Goal: Information Seeking & Learning: Find specific fact

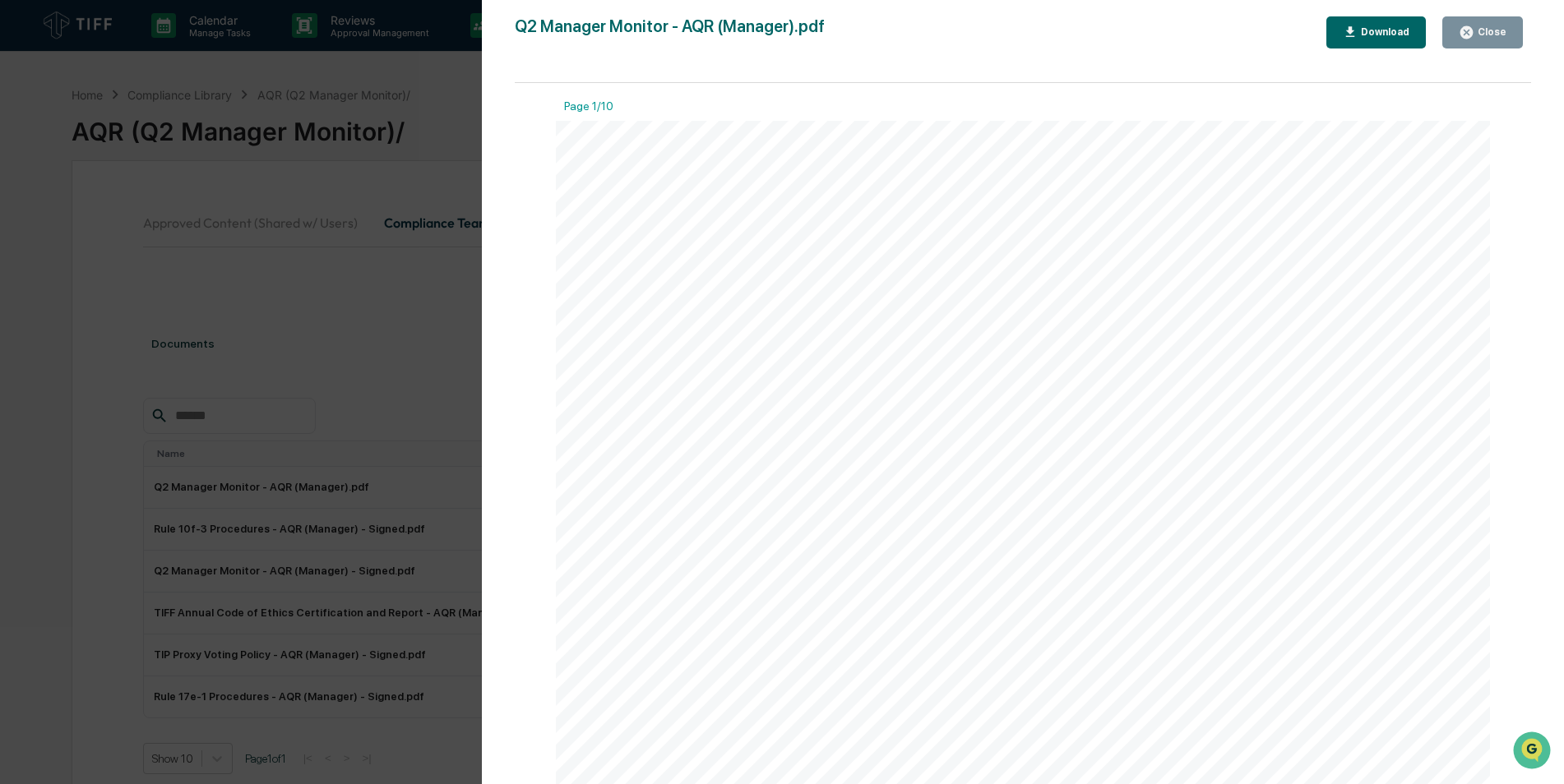
scroll to position [4027, 0]
click at [1491, 28] on div "Close" at bounding box center [1490, 32] width 32 height 12
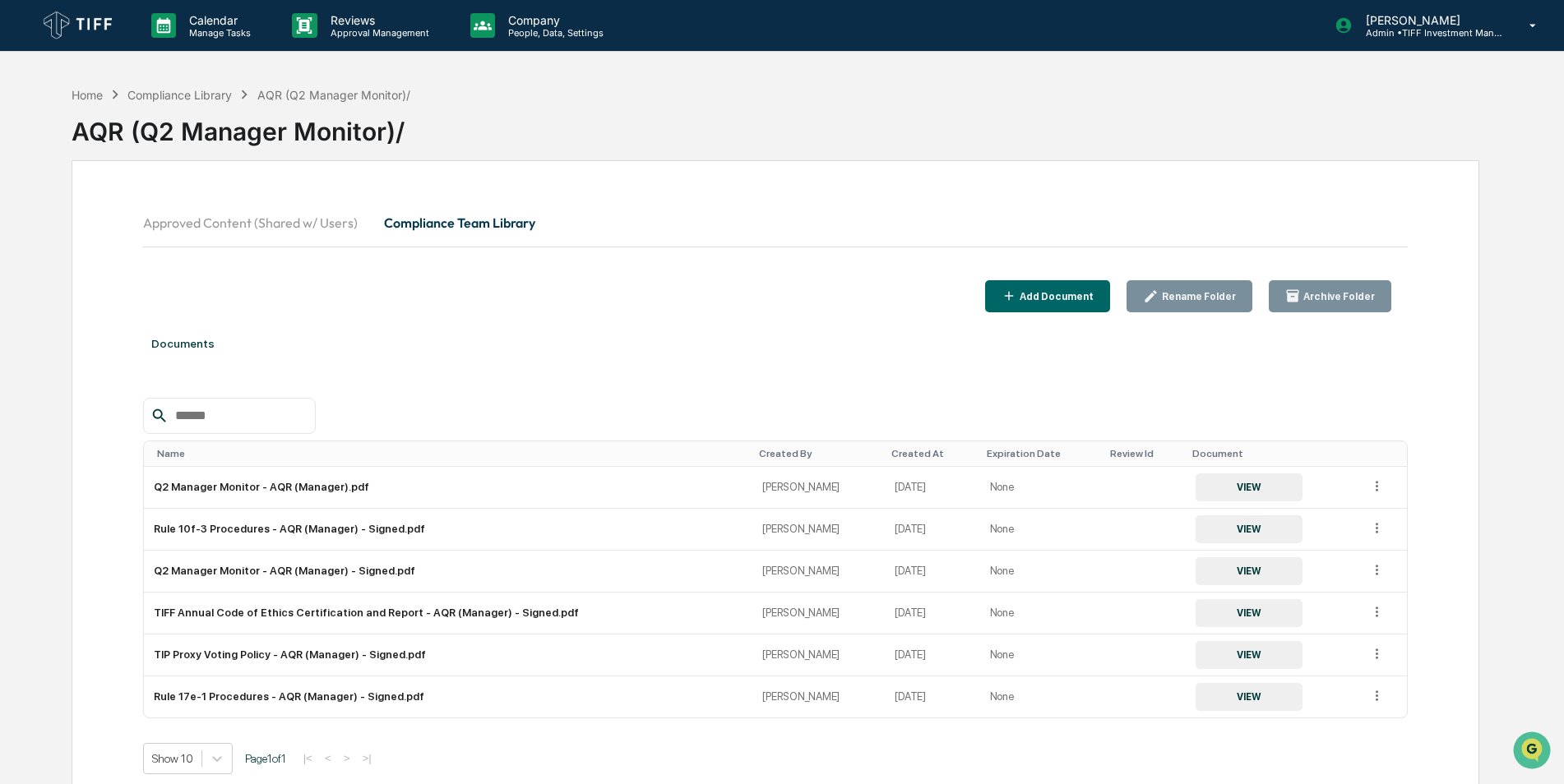
click at [425, 229] on button "Compliance Team Library" at bounding box center [460, 222] width 177 height 40
click at [306, 217] on button "Approved Content (Shared w/ Users)" at bounding box center [257, 222] width 228 height 40
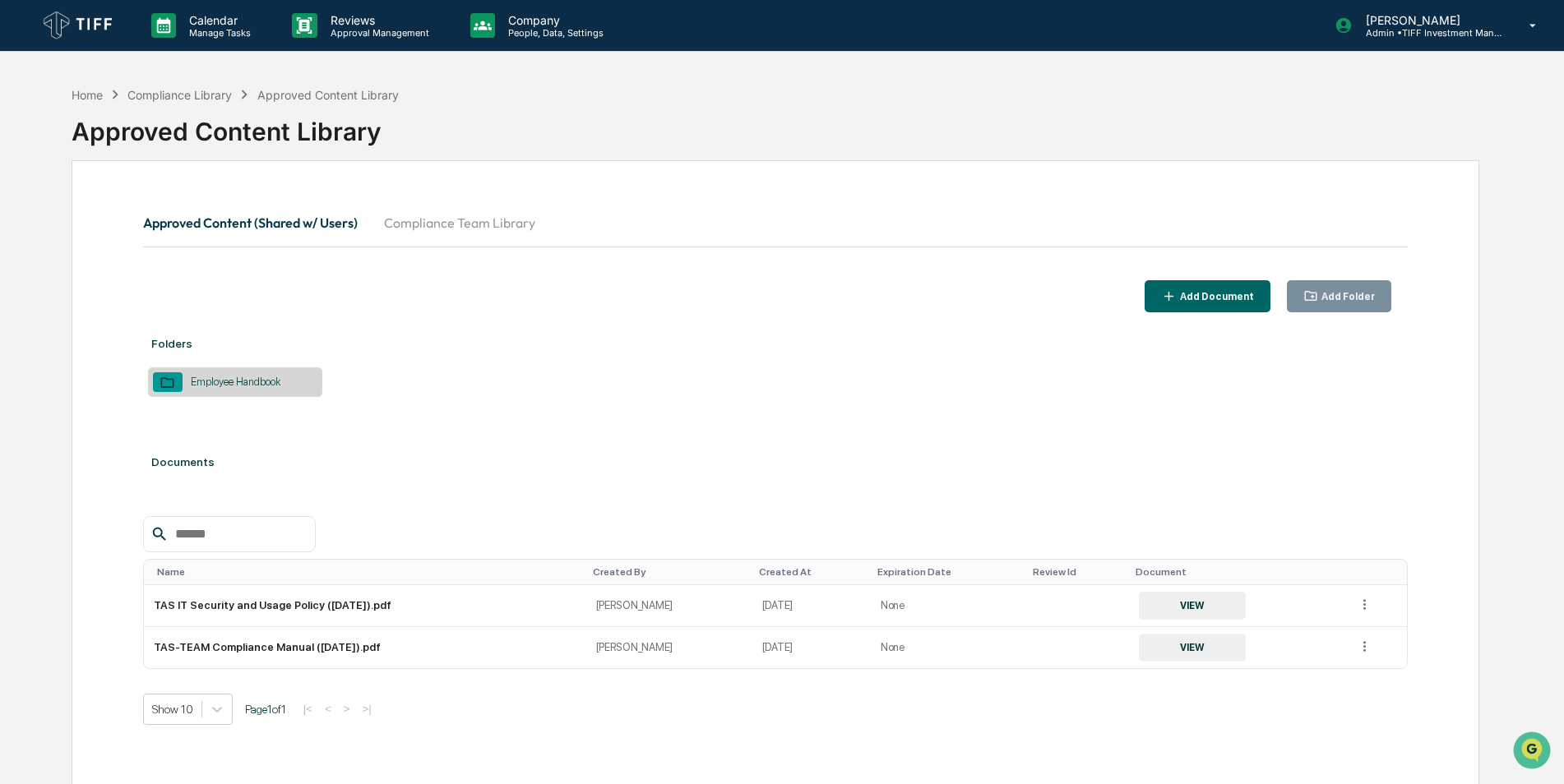
click at [439, 231] on button "Compliance Team Library" at bounding box center [460, 222] width 177 height 40
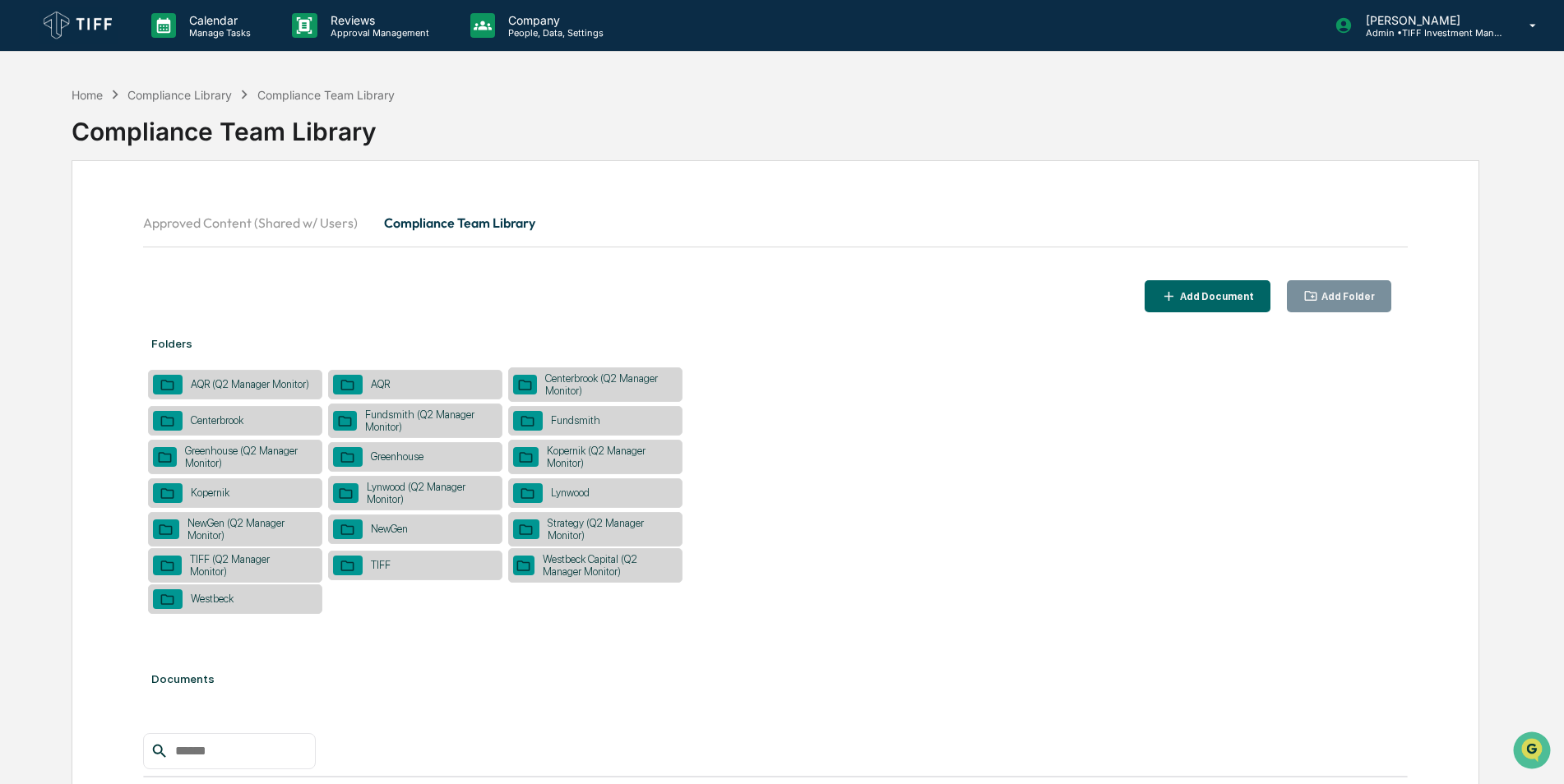
click at [584, 383] on div "Centerbrook (Q2 Manager Monitor)" at bounding box center [607, 384] width 140 height 24
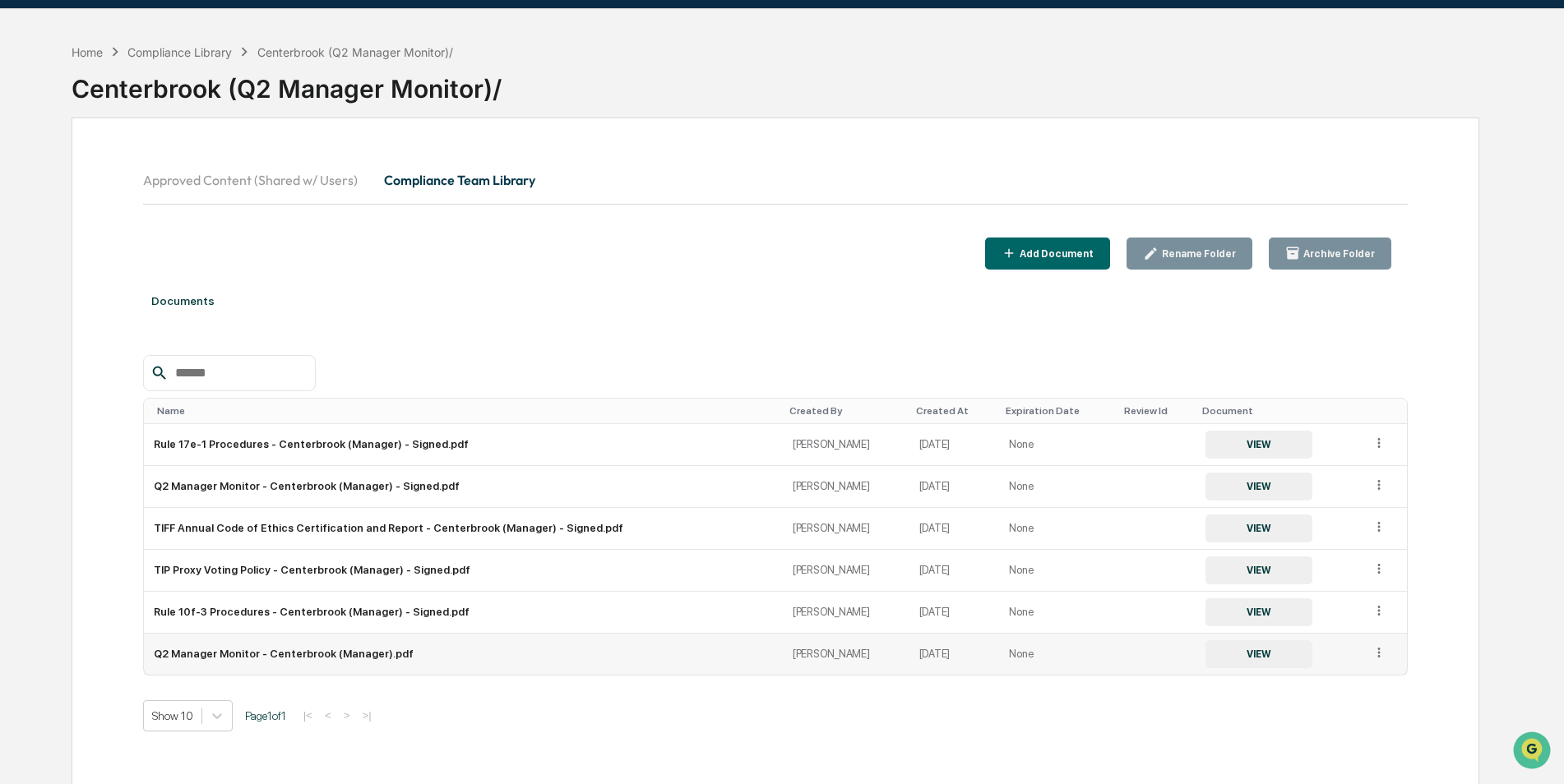
scroll to position [78, 0]
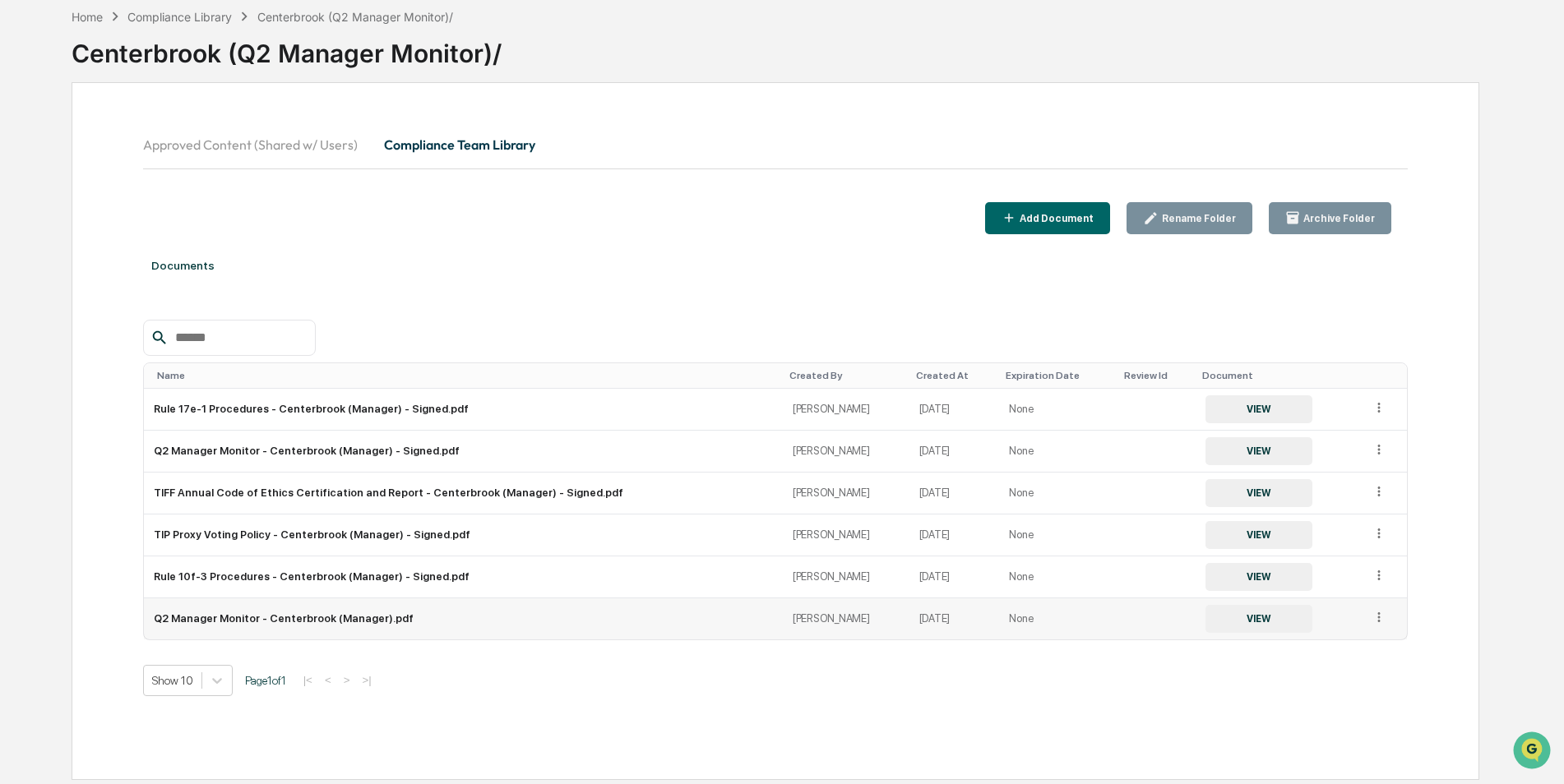
click at [1248, 615] on button "VIEW" at bounding box center [1259, 618] width 107 height 28
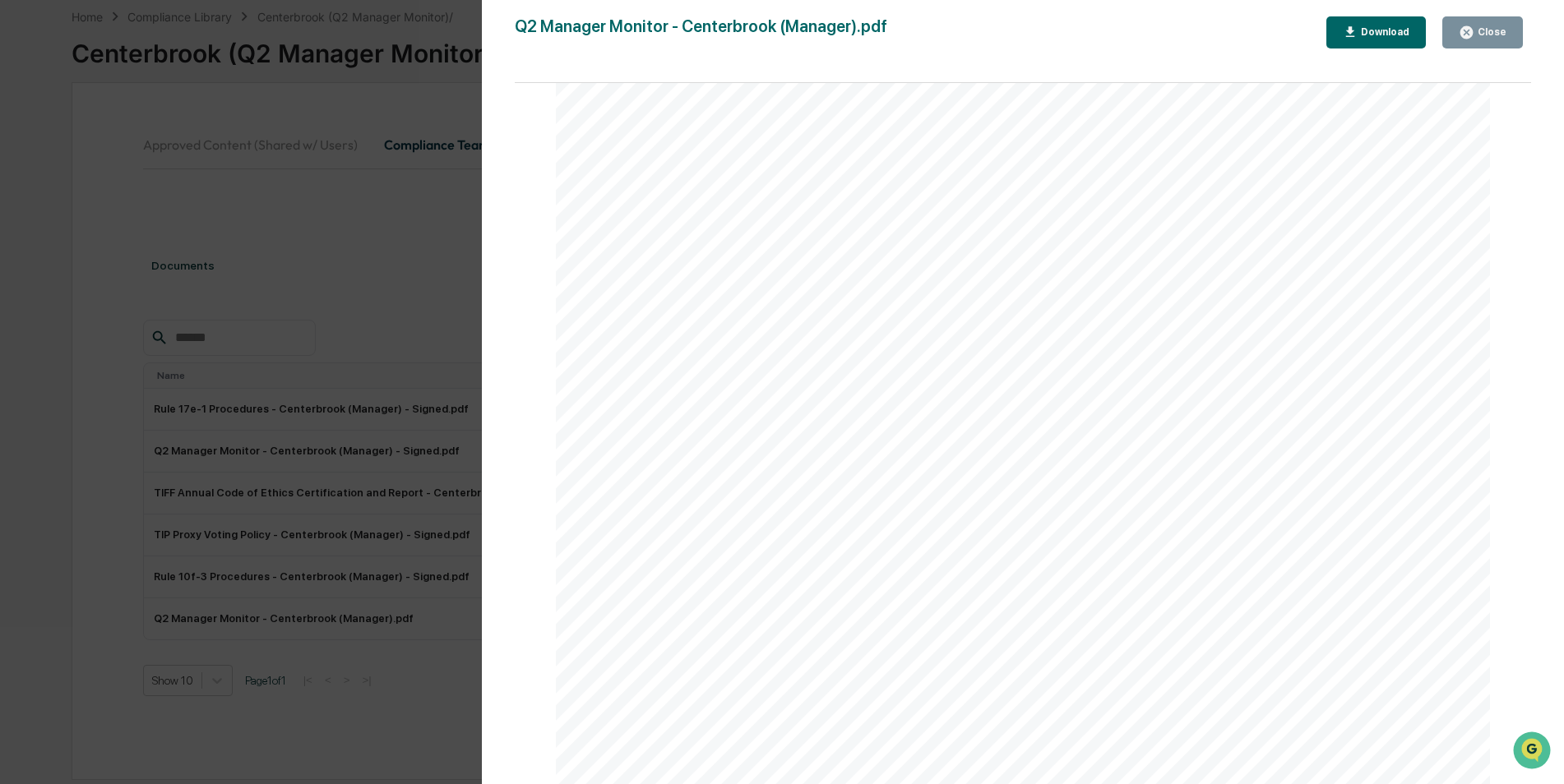
scroll to position [4356, 0]
drag, startPoint x: 1019, startPoint y: 397, endPoint x: 917, endPoint y: 361, distance: 108.2
click at [973, 369] on span "once" at bounding box center [985, 369] width 27 height 13
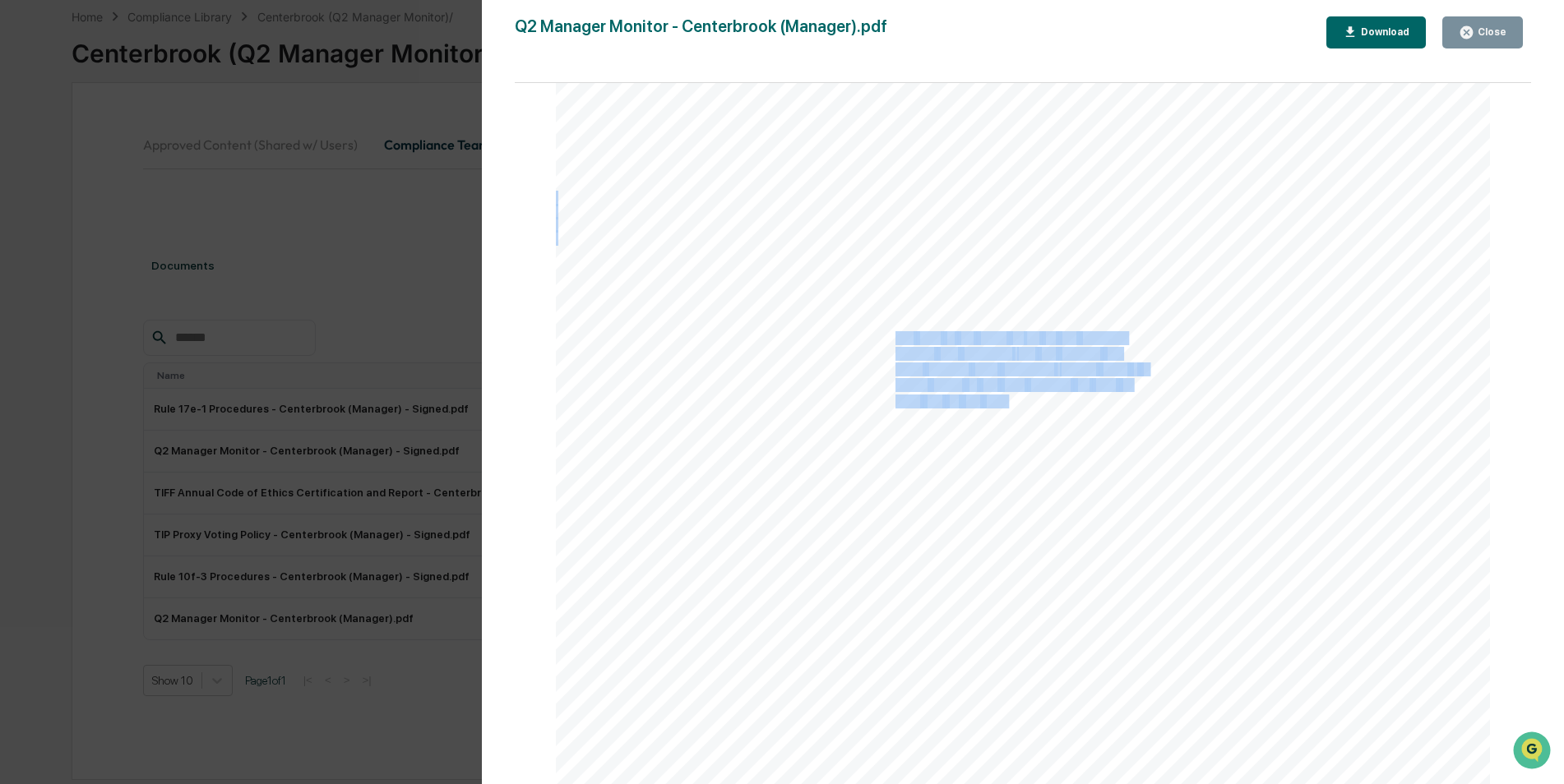
drag, startPoint x: 894, startPoint y: 340, endPoint x: 1006, endPoint y: 395, distance: 124.8
copy div "We plan to file Form N- PX by the required [DATE] deadline. We will provide the…"
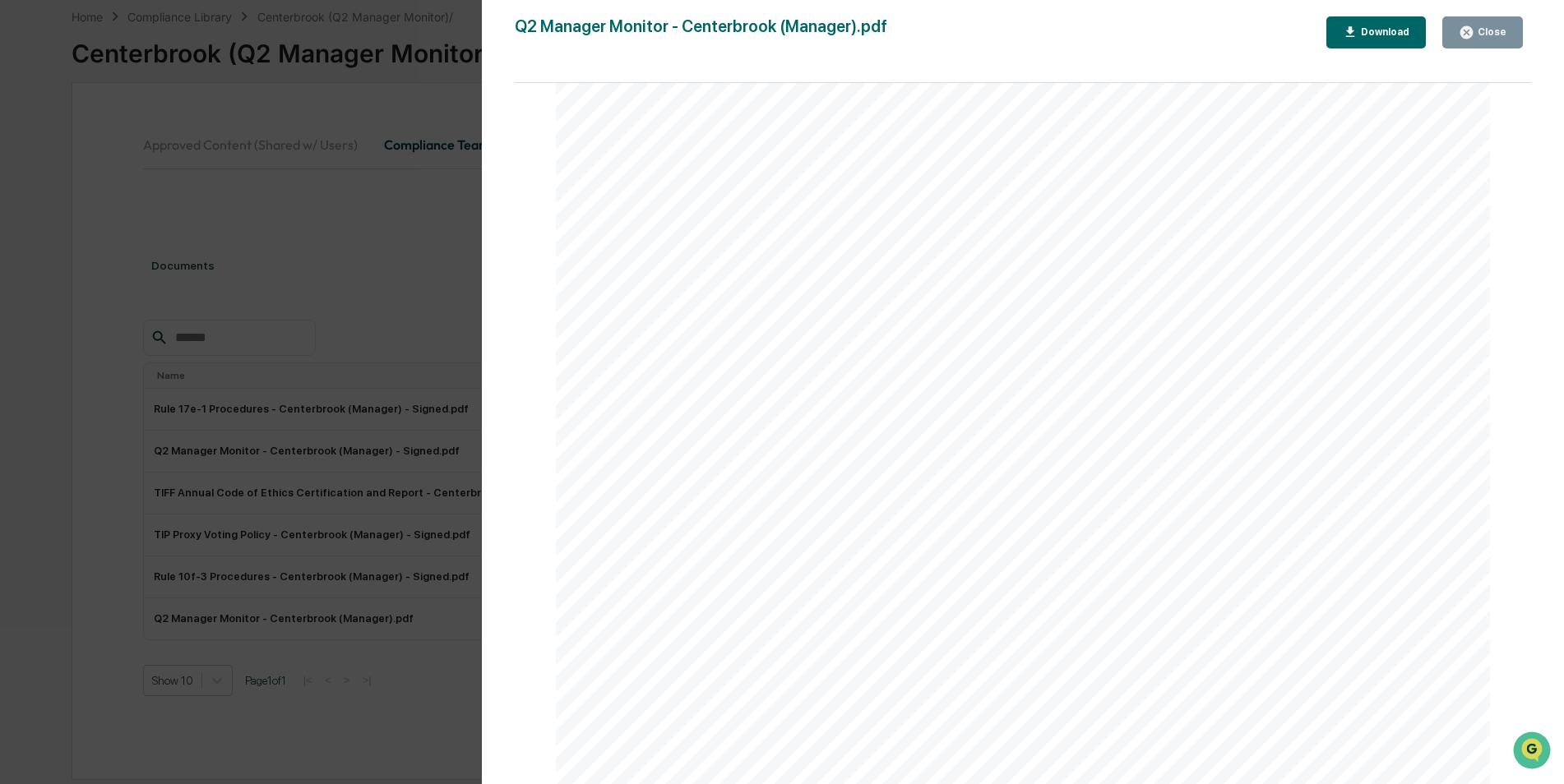
click at [1503, 37] on div "Close" at bounding box center [1490, 32] width 32 height 12
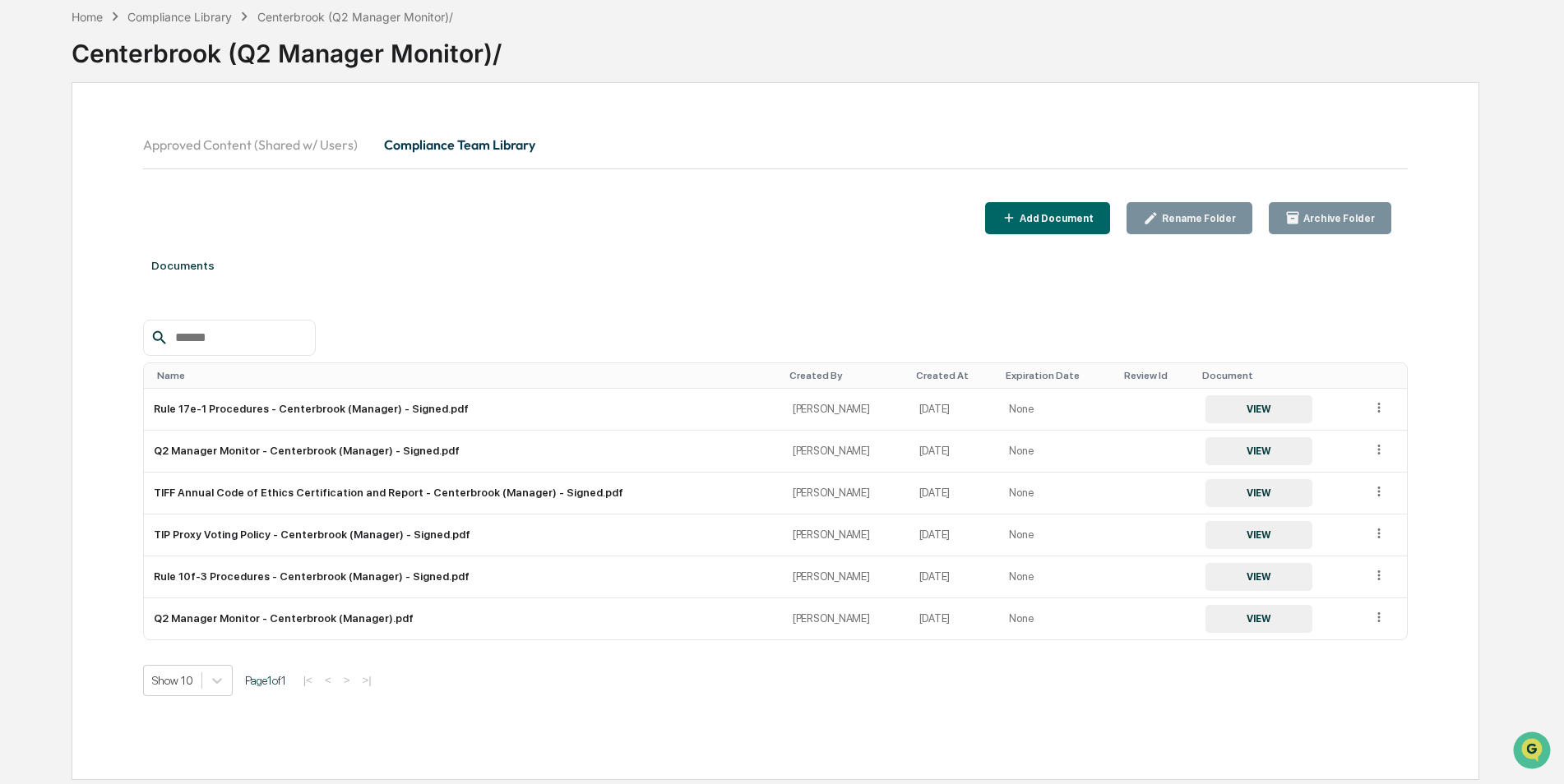
click at [840, 317] on div "Documents Name Created By Created At Expiration Date Review Id Document Rule 17…" at bounding box center [776, 490] width 1266 height 495
